Goal: Information Seeking & Learning: Learn about a topic

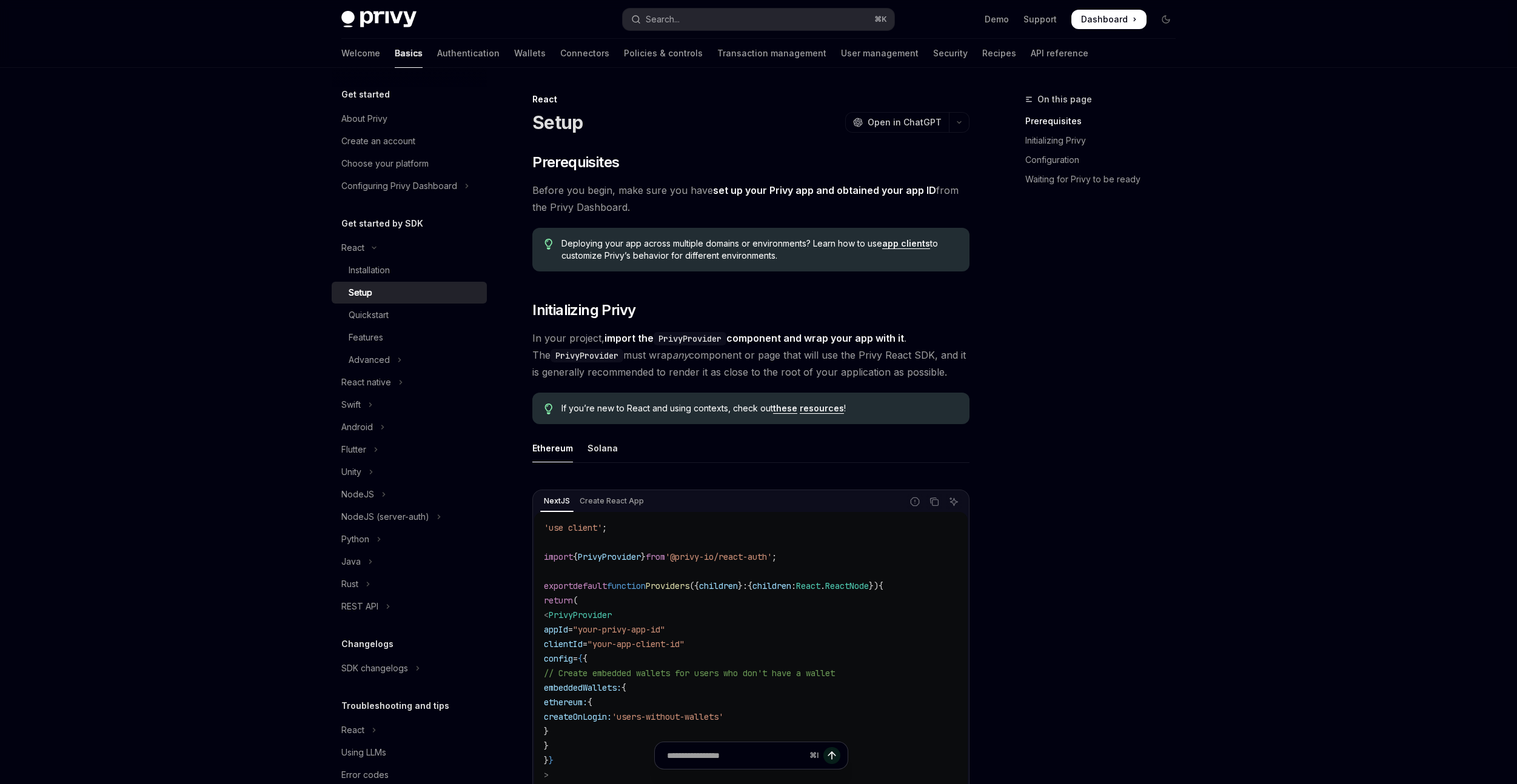
click at [437, 53] on link "Authentication" at bounding box center [468, 54] width 62 height 29
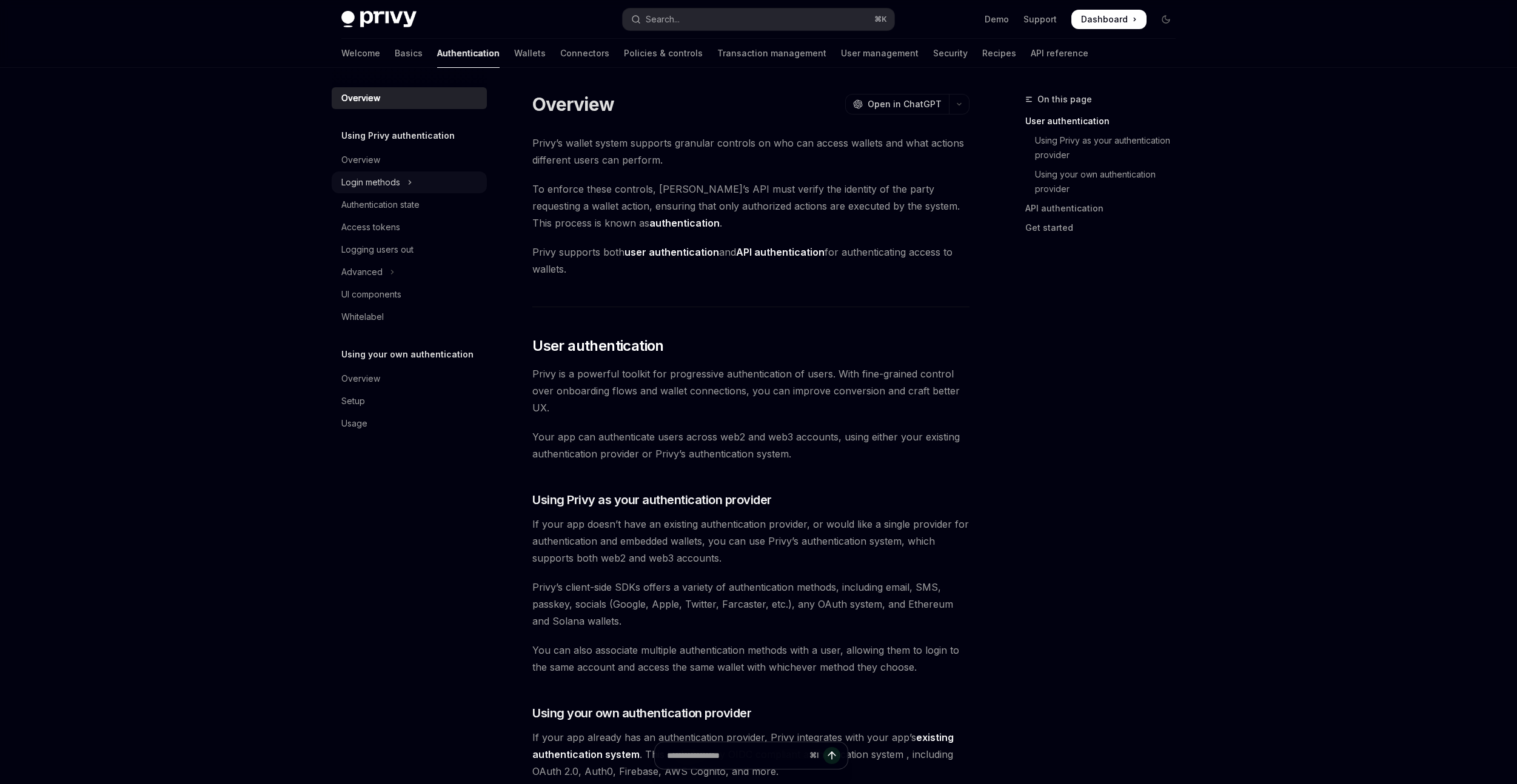
drag, startPoint x: 396, startPoint y: 179, endPoint x: 397, endPoint y: 192, distance: 13.0
click at [396, 180] on div "Login methods" at bounding box center [370, 182] width 59 height 15
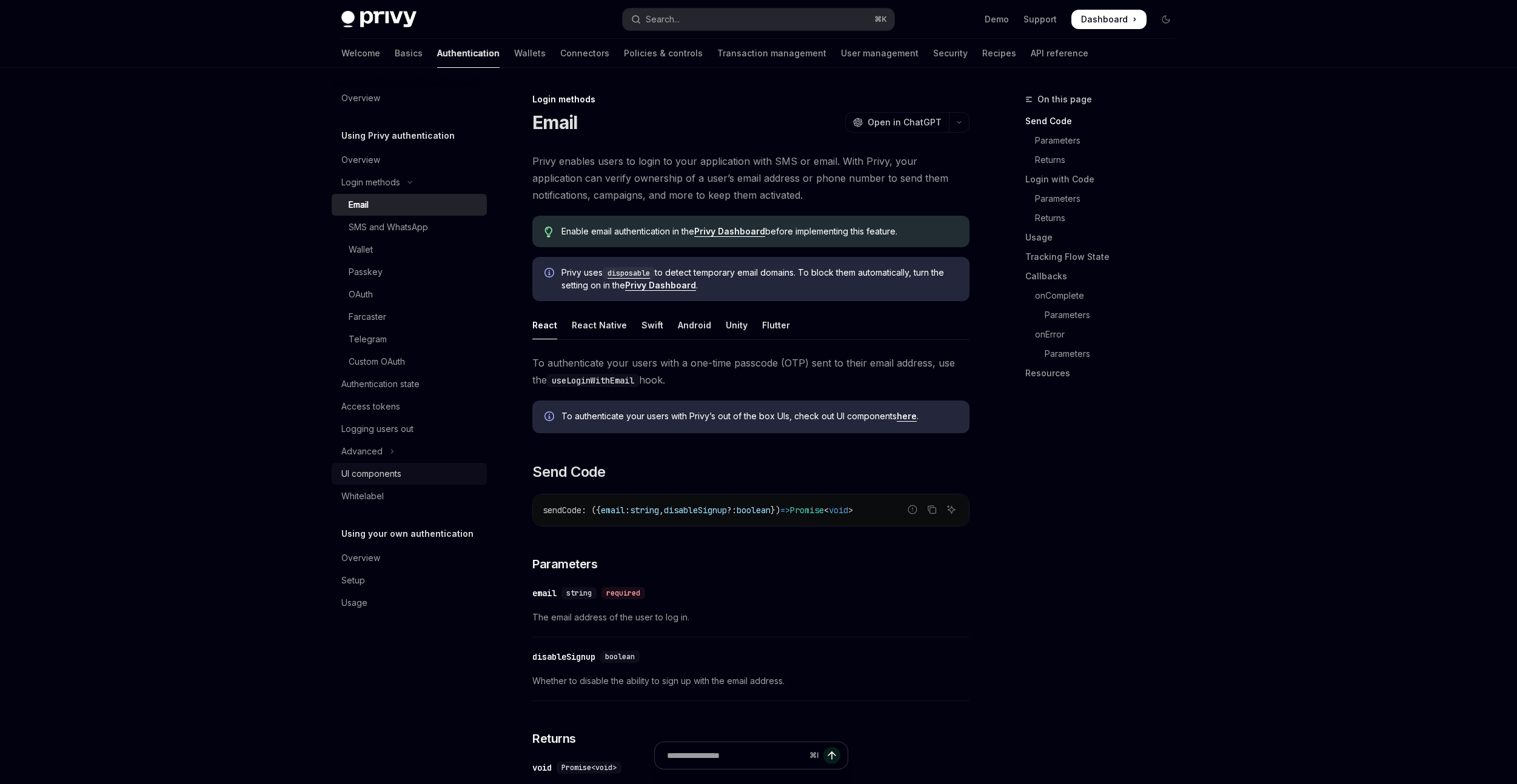
click at [375, 476] on div "UI components" at bounding box center [371, 474] width 60 height 15
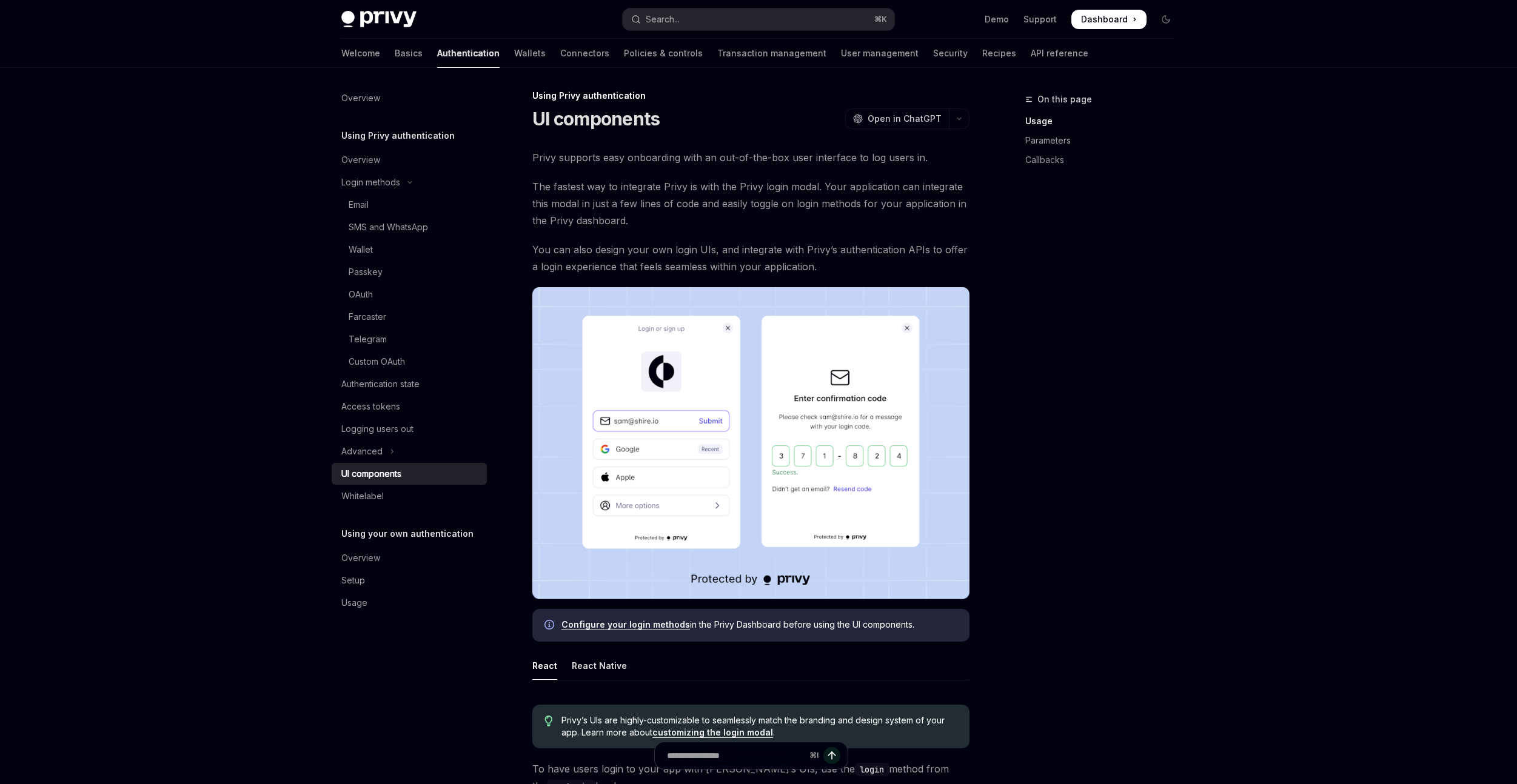
scroll to position [322, 0]
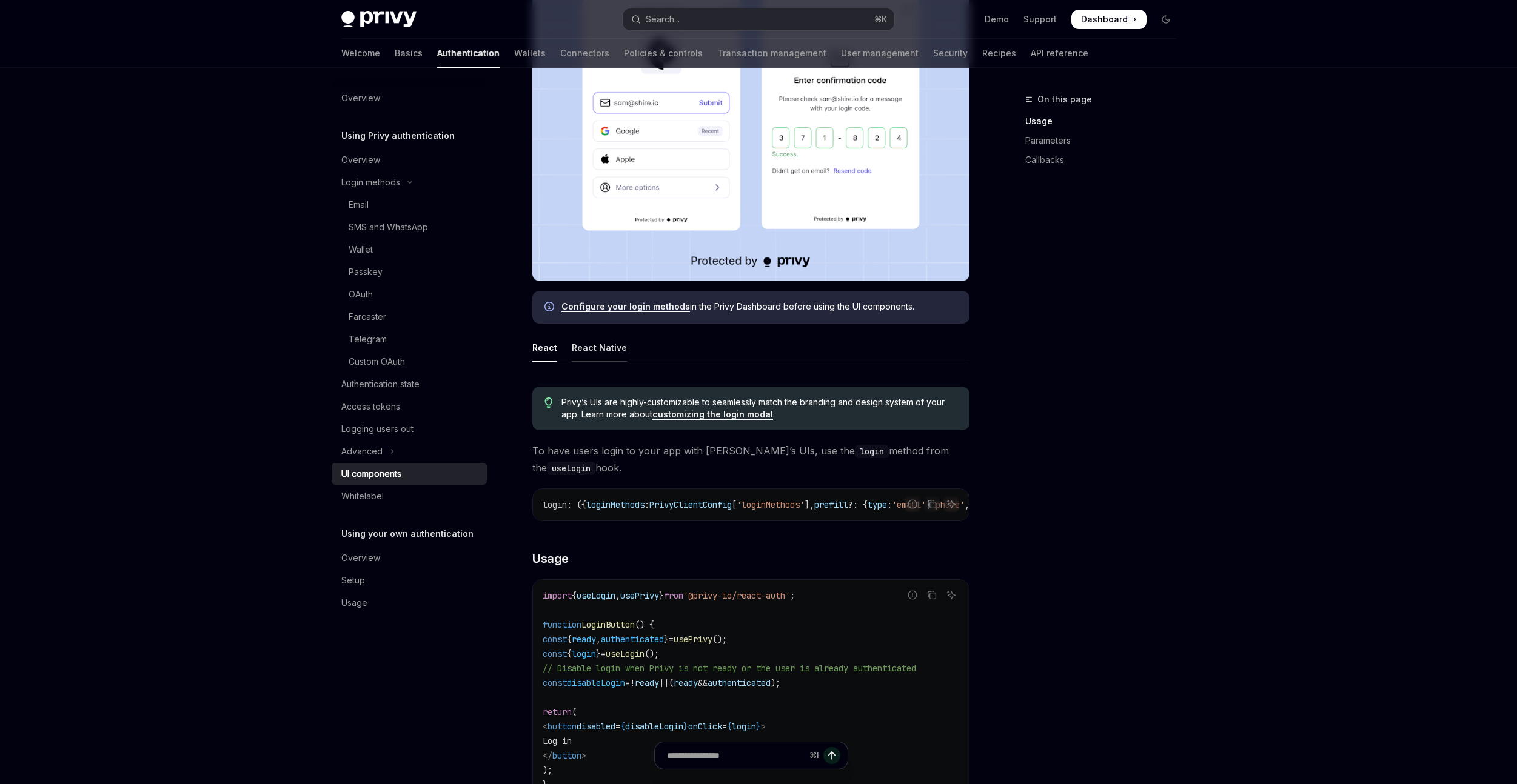
click at [613, 340] on div "React Native" at bounding box center [599, 348] width 55 height 28
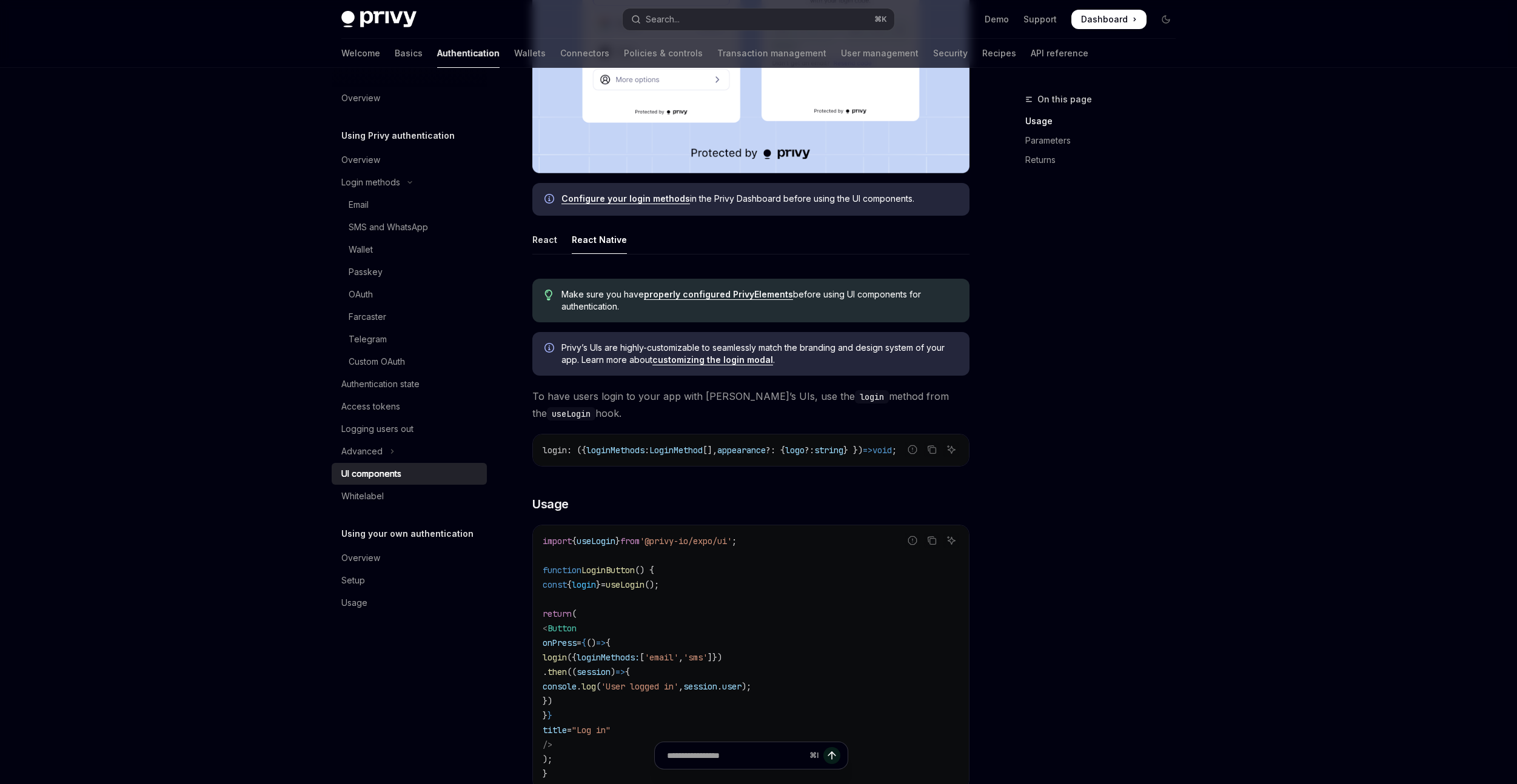
scroll to position [575, 0]
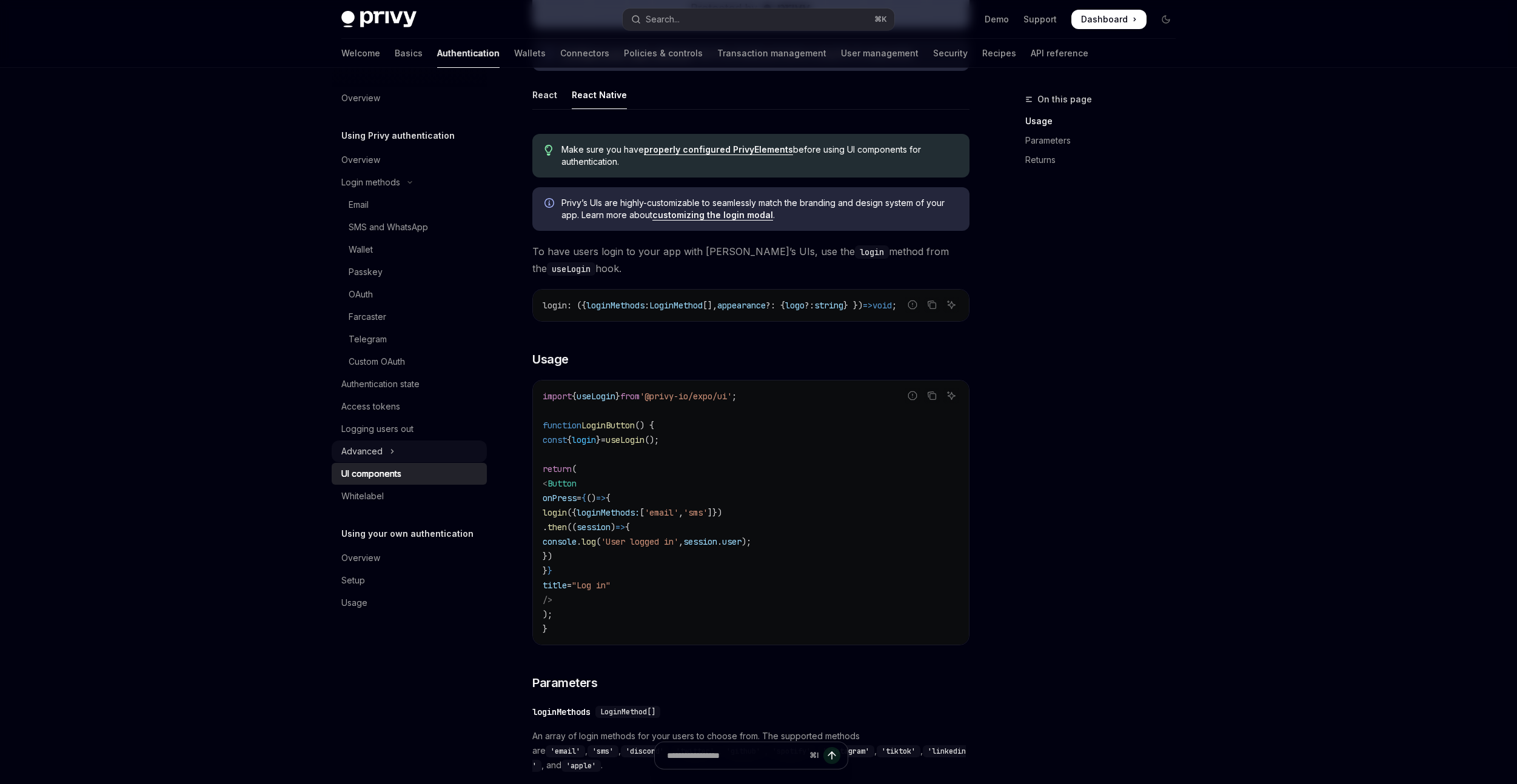
click at [399, 452] on button "Advanced" at bounding box center [410, 452] width 155 height 22
click at [411, 517] on div "Captcha on login" at bounding box center [383, 518] width 68 height 15
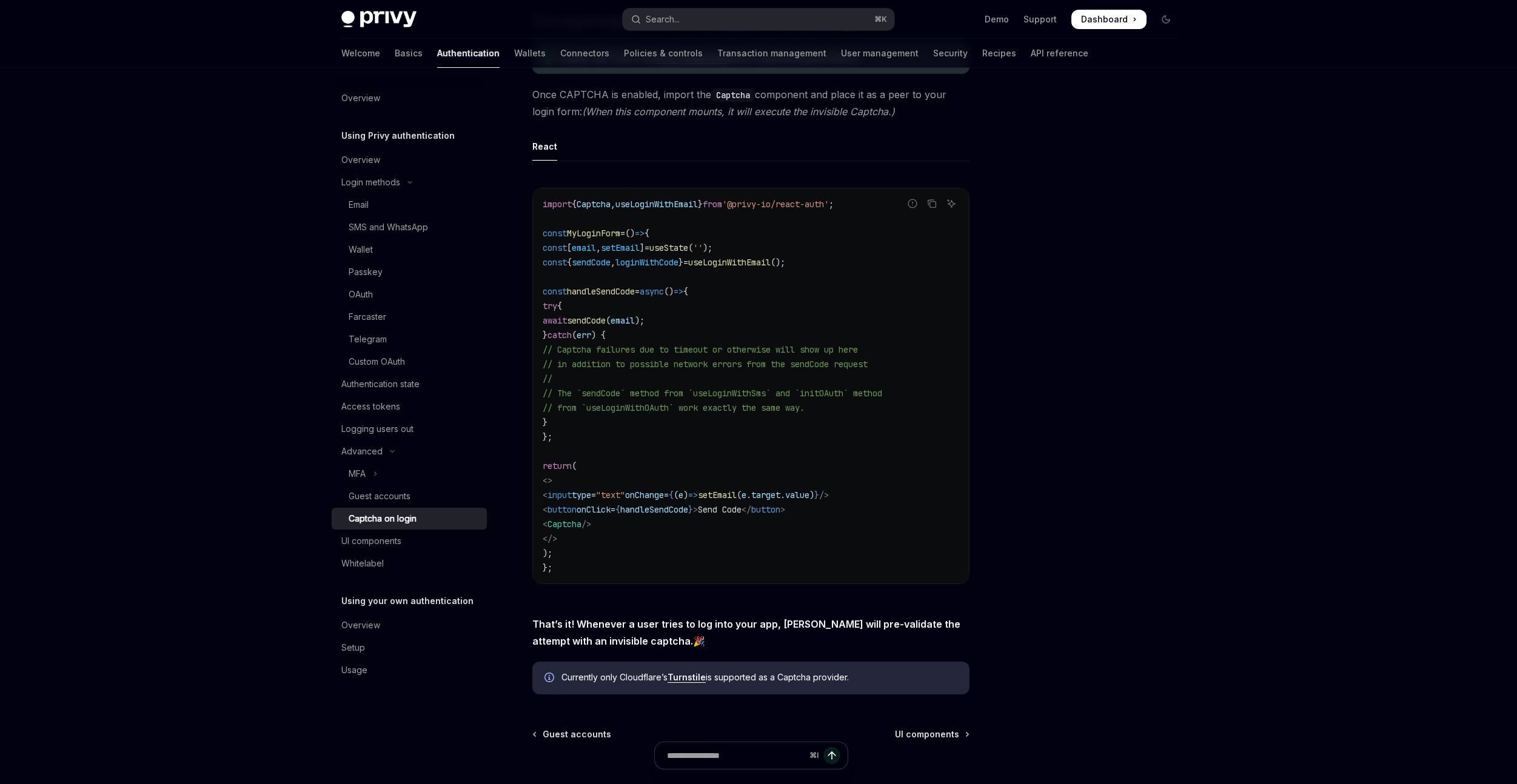
scroll to position [245, 0]
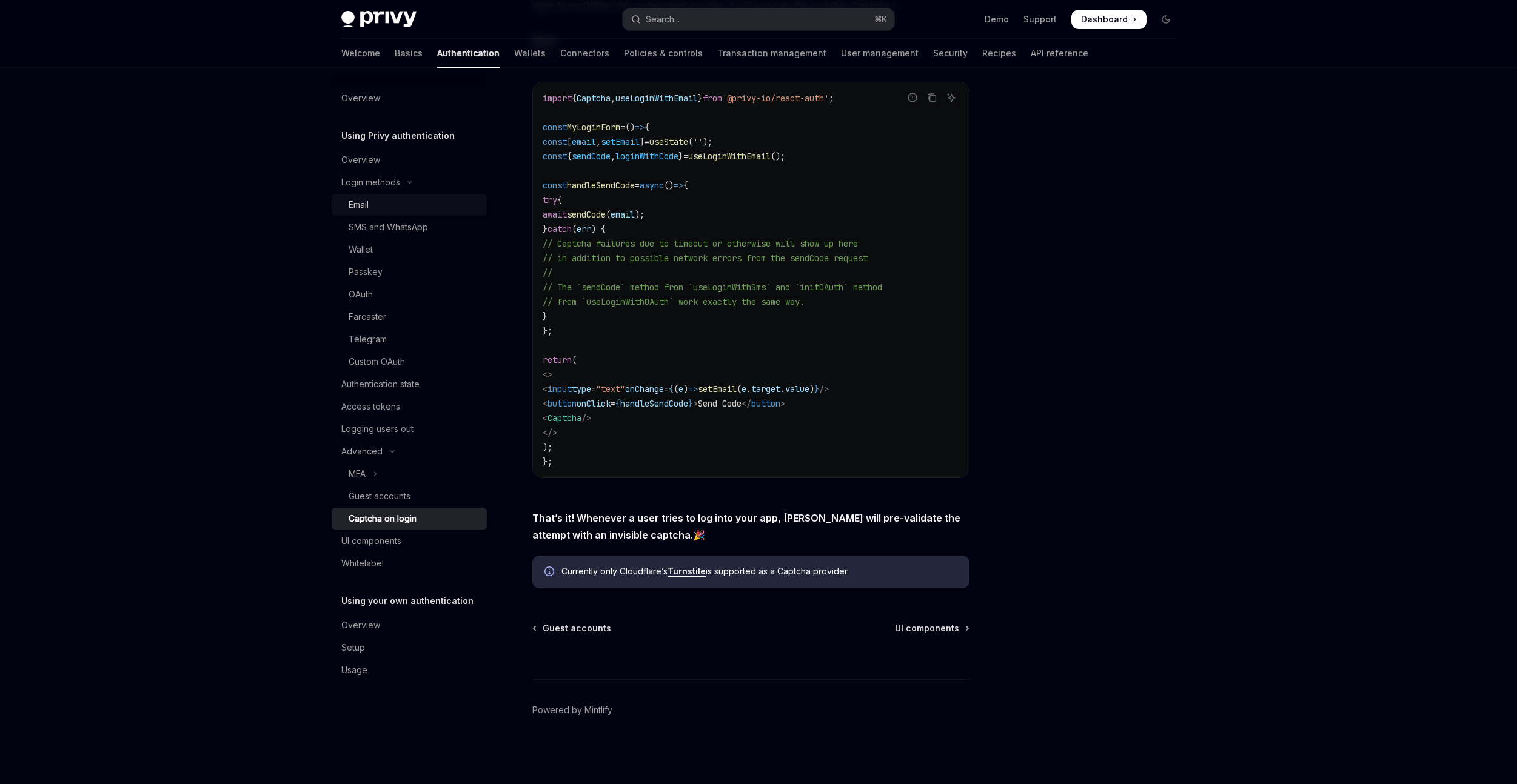
click at [386, 214] on link "Email" at bounding box center [410, 205] width 155 height 22
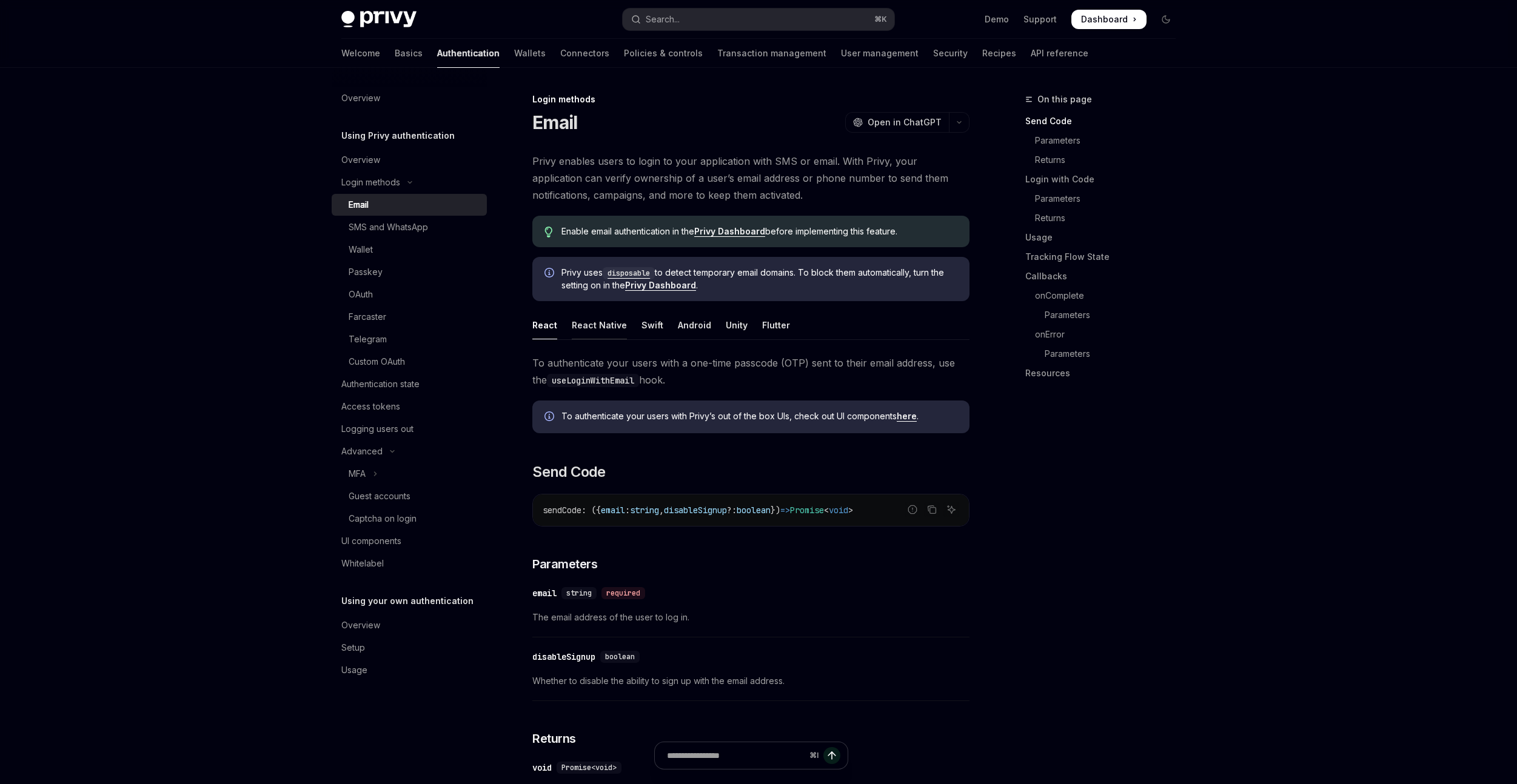
click at [599, 320] on div "React Native" at bounding box center [599, 325] width 55 height 28
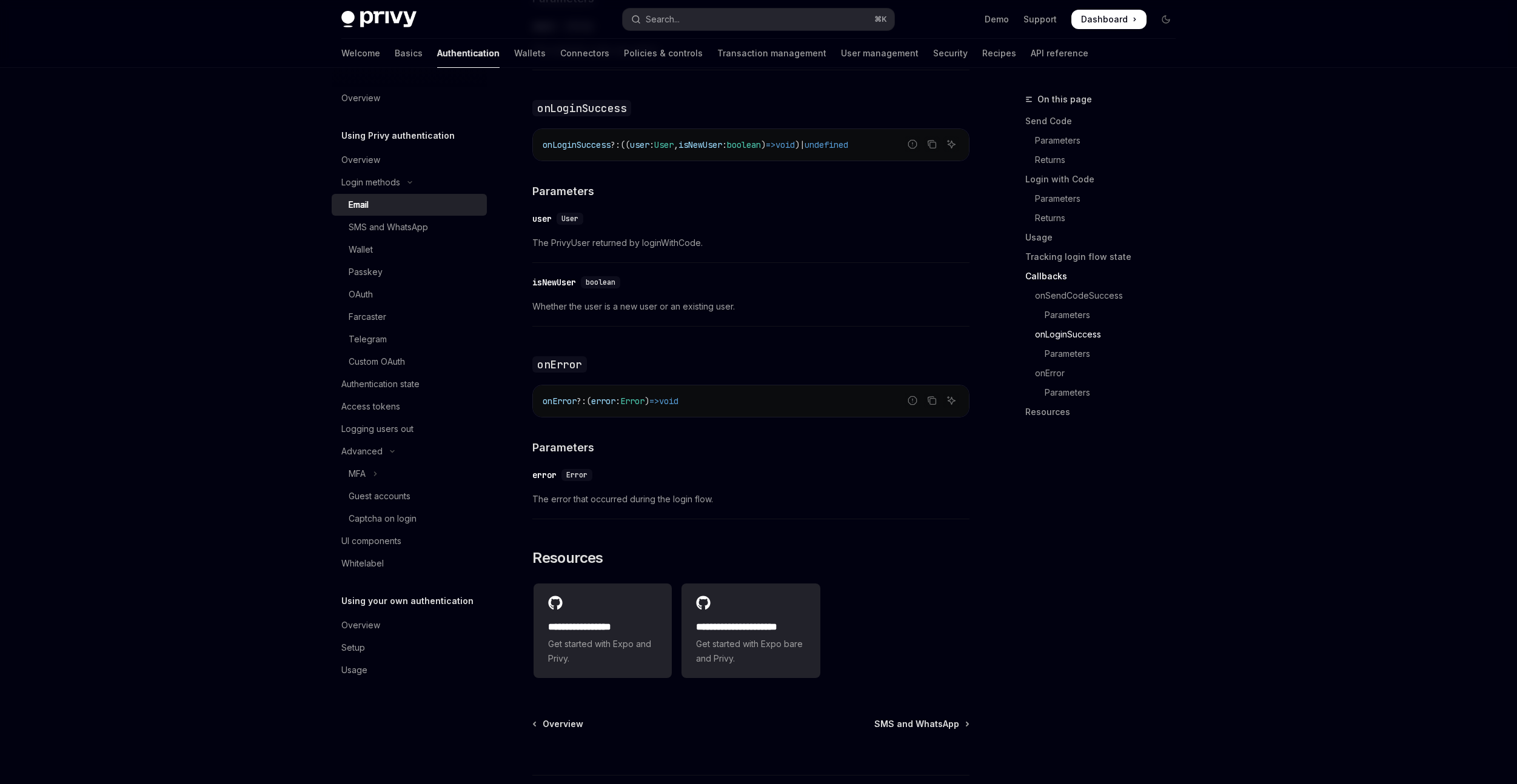
scroll to position [2129, 0]
click at [396, 566] on div "Whitelabel" at bounding box center [410, 563] width 138 height 15
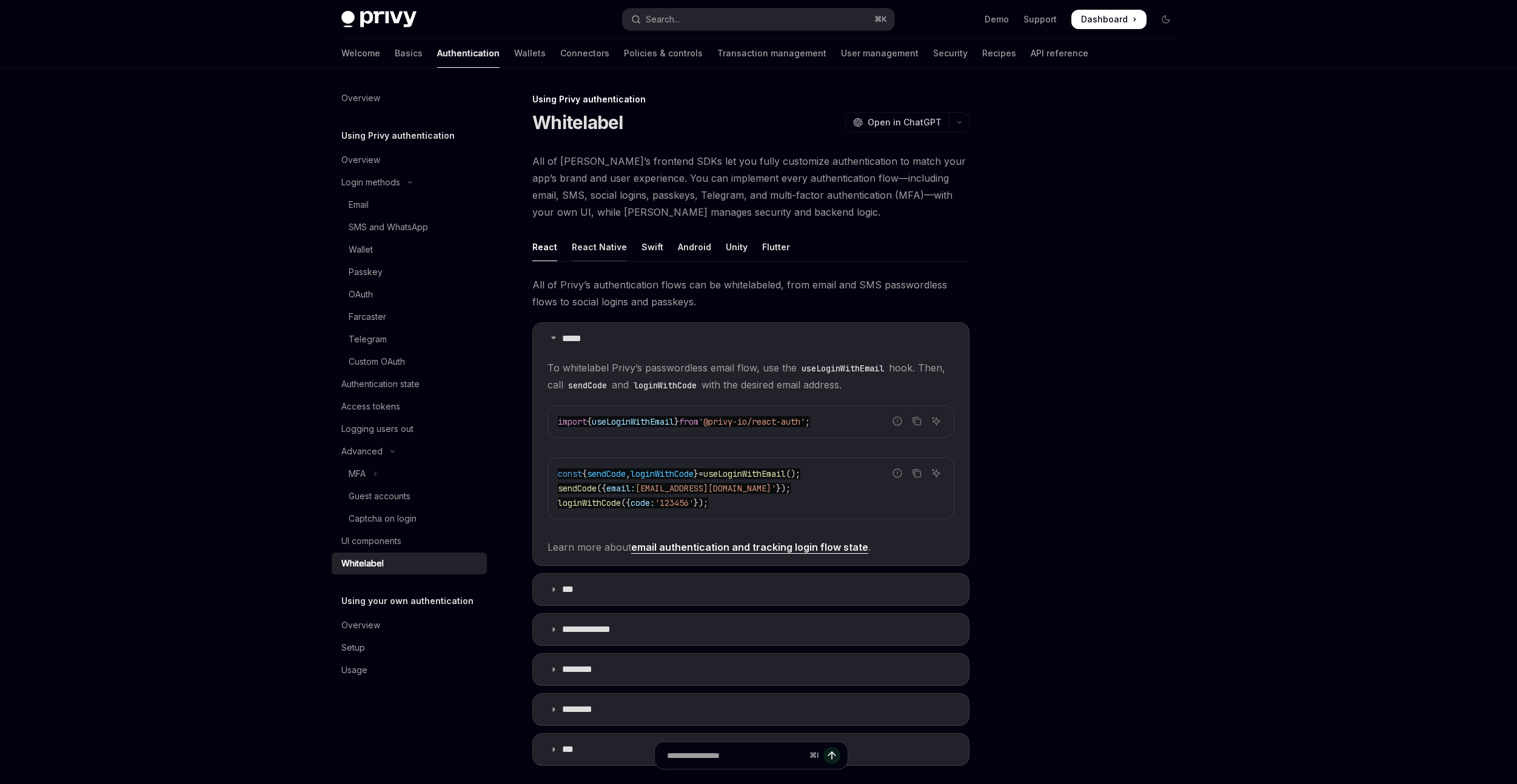
click at [584, 252] on div "React Native" at bounding box center [599, 247] width 55 height 28
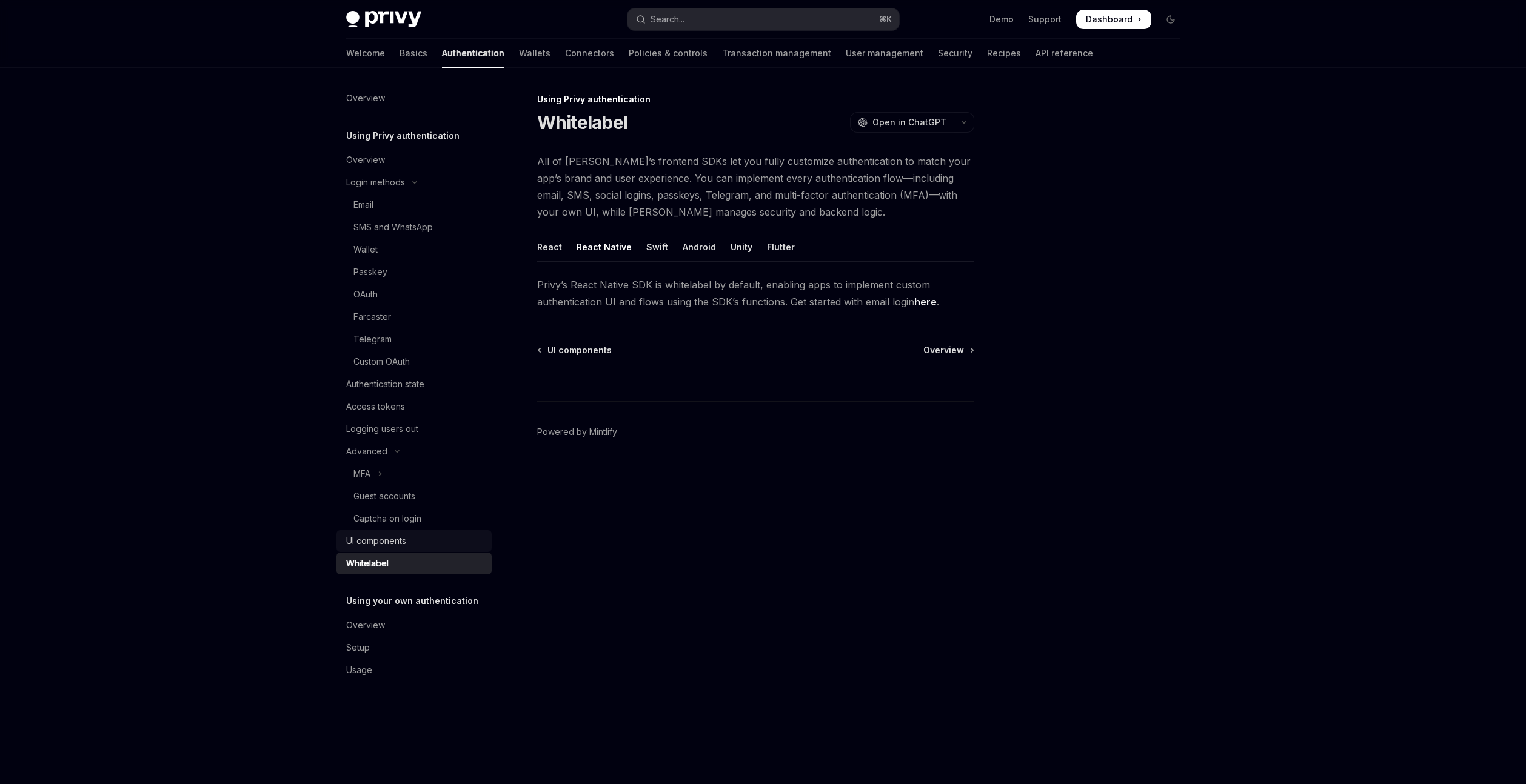
click at [402, 541] on div "UI components" at bounding box center [376, 541] width 60 height 15
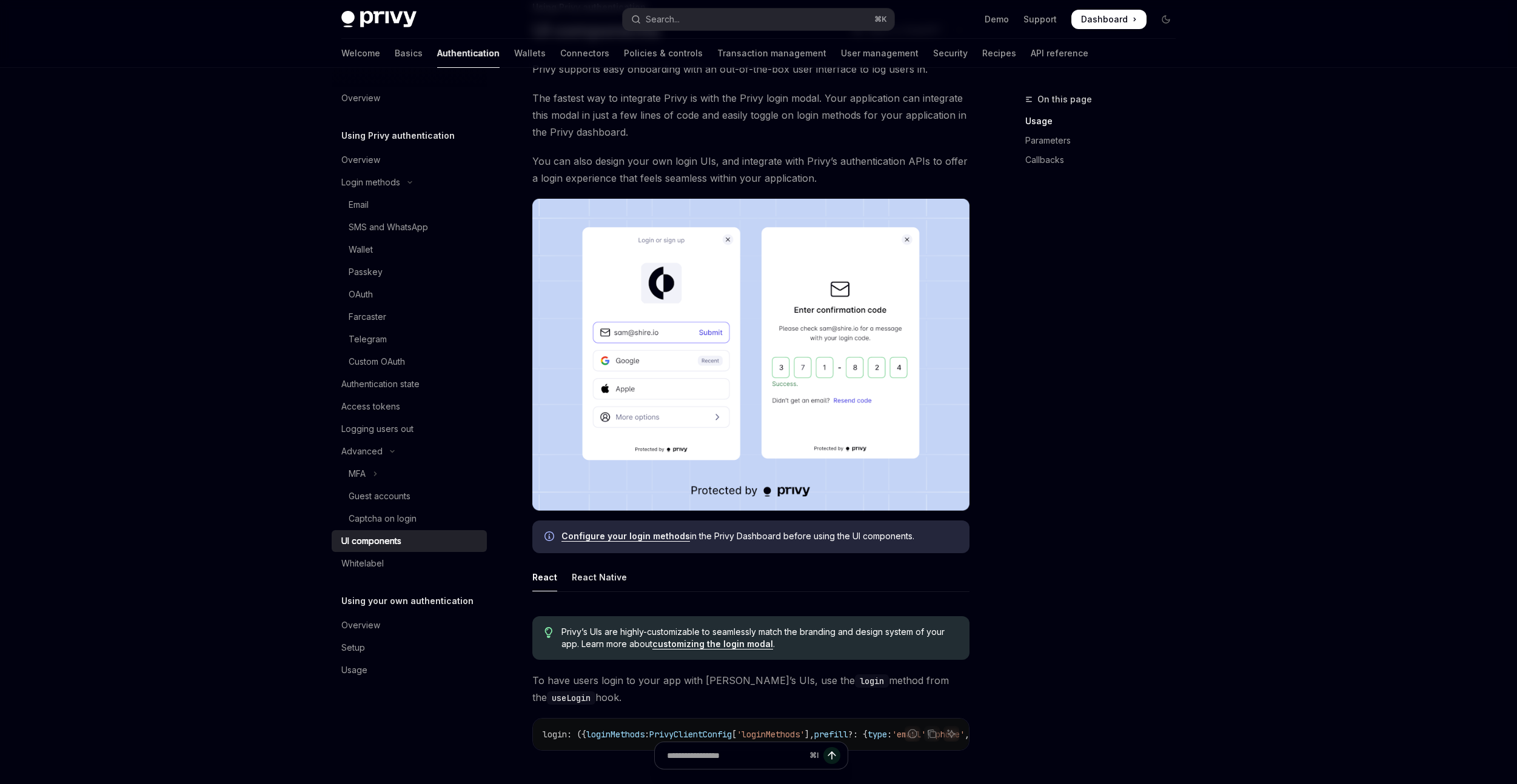
scroll to position [98, 0]
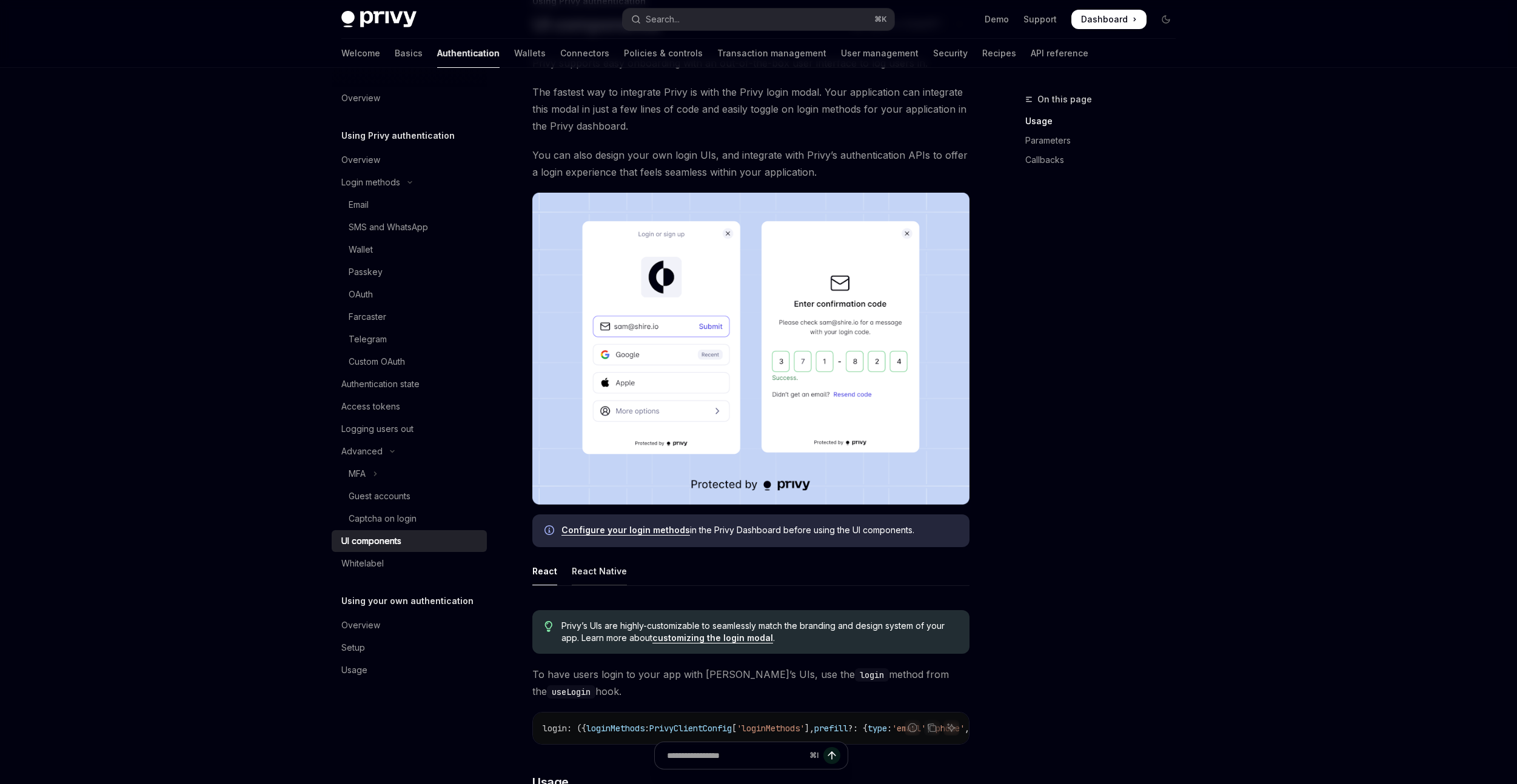
click at [603, 566] on div "React Native" at bounding box center [599, 571] width 55 height 28
type textarea "*"
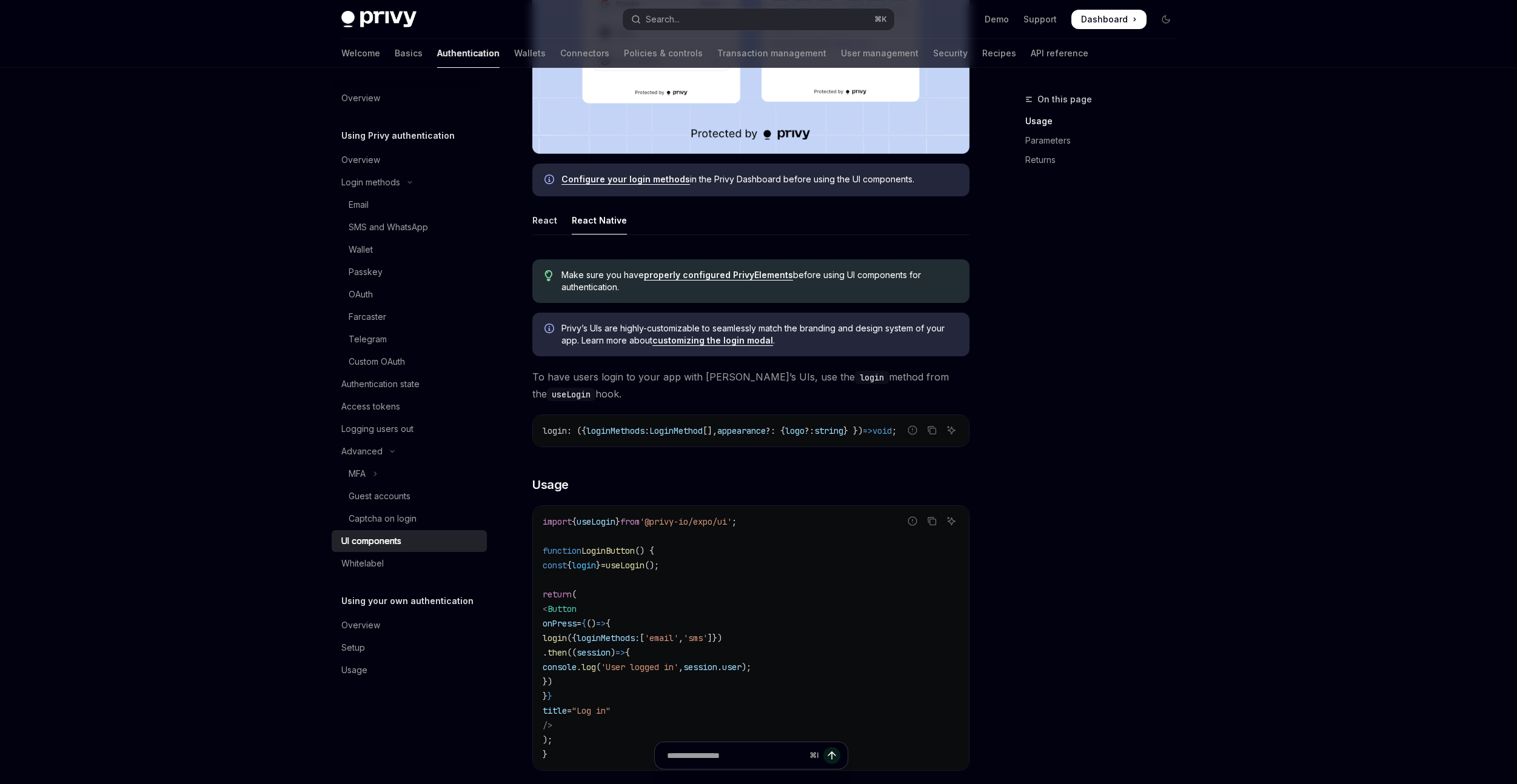
scroll to position [503, 0]
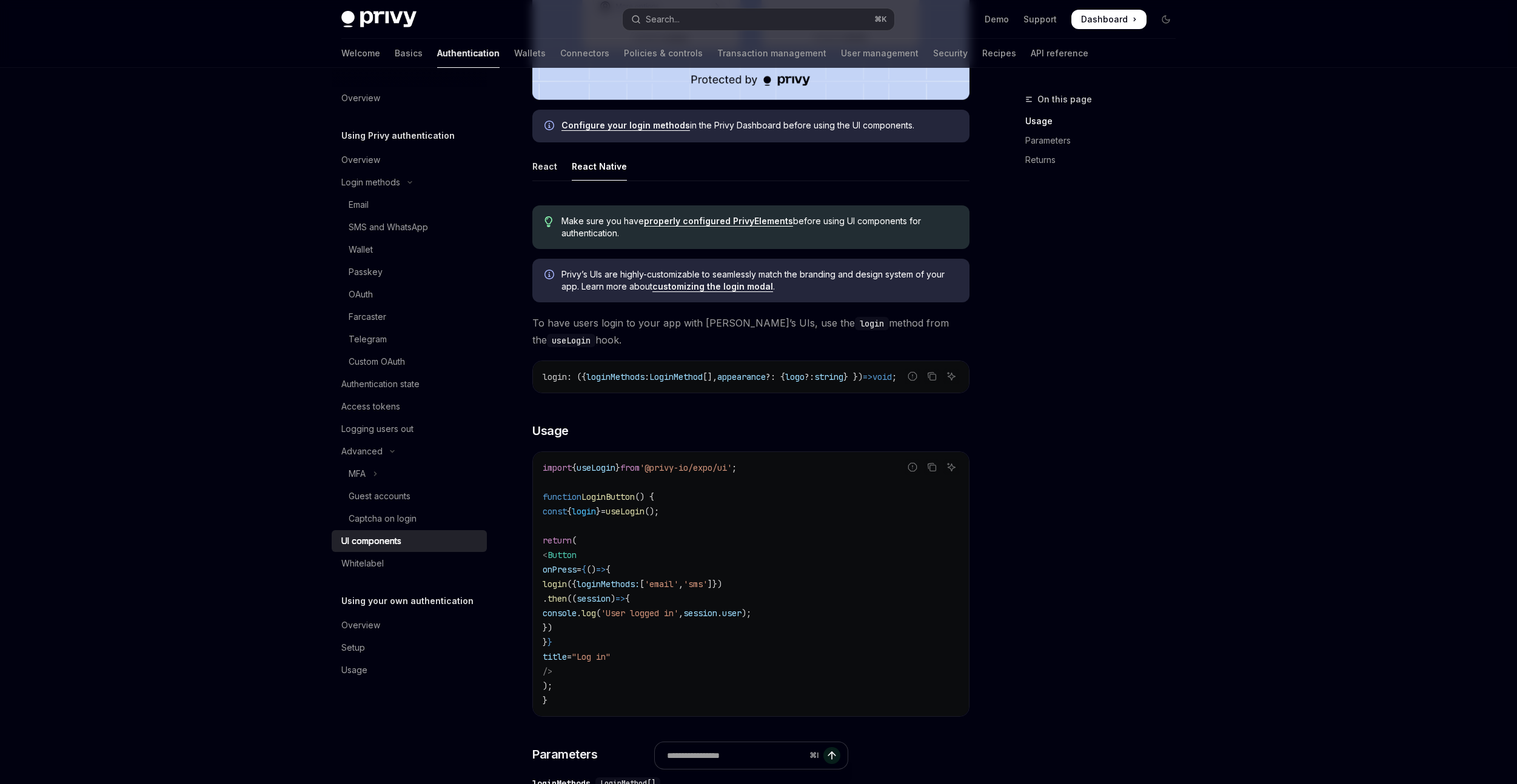
click at [681, 285] on link "customizing the login modal" at bounding box center [712, 286] width 121 height 11
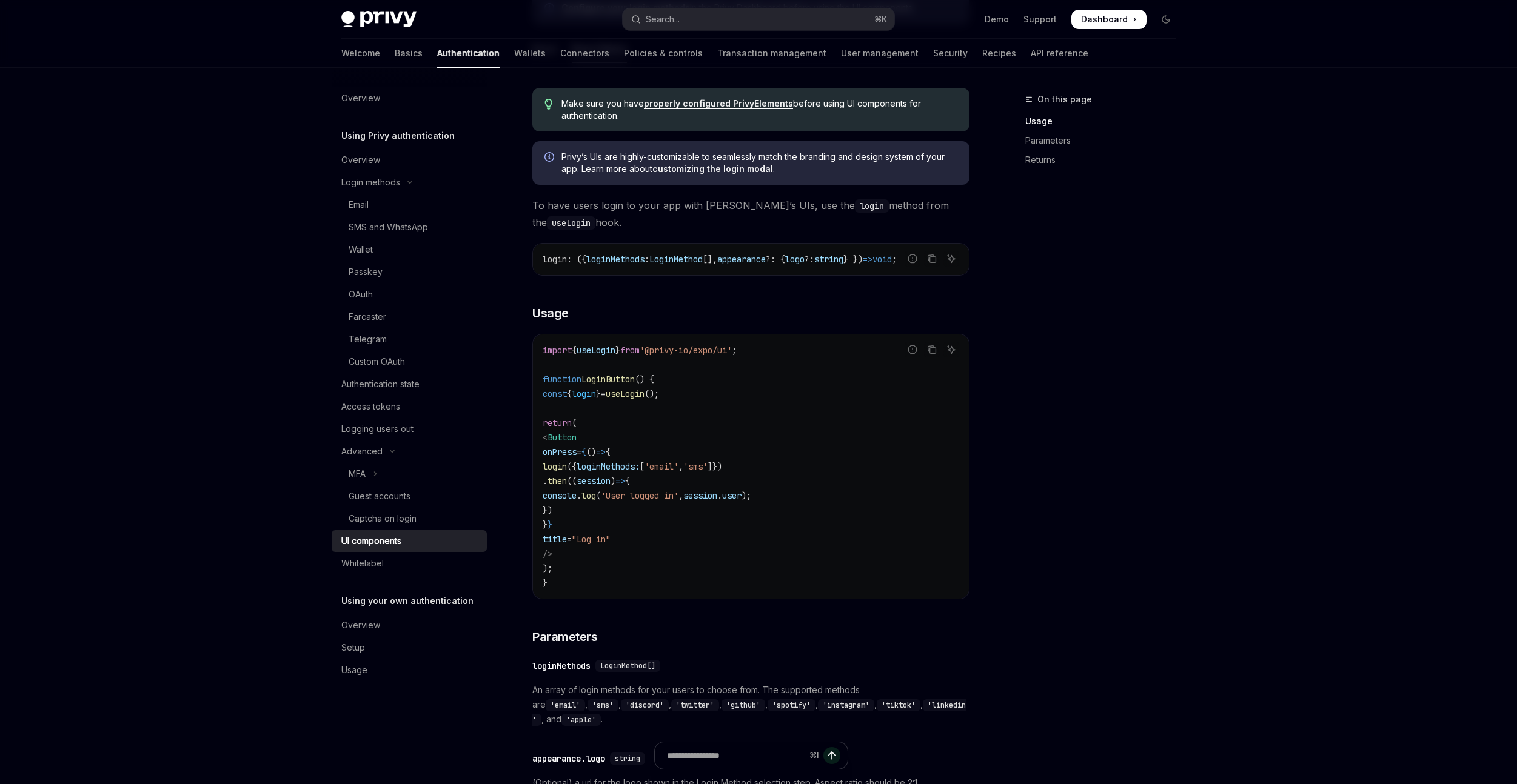
scroll to position [957, 0]
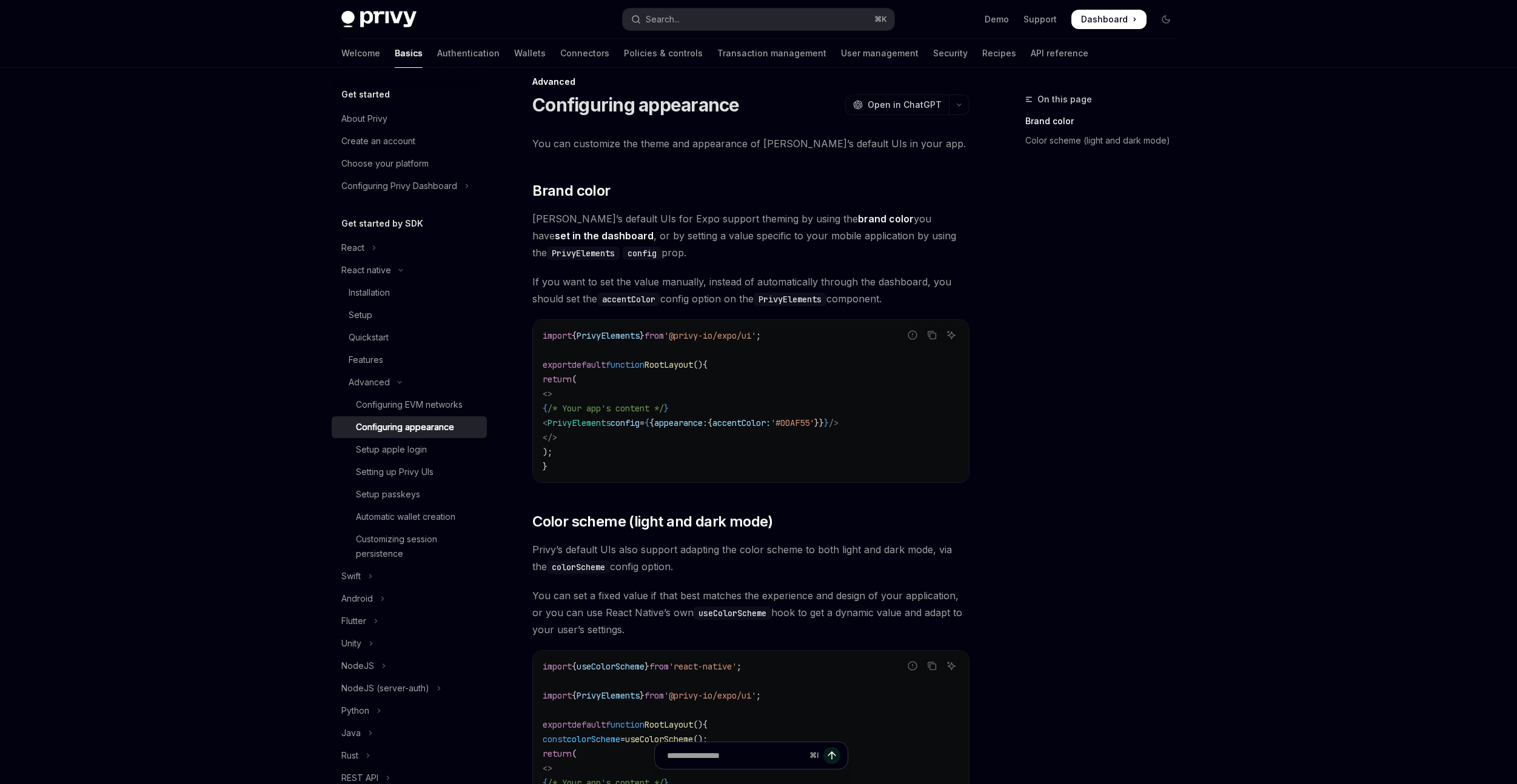
scroll to position [252, 0]
